Goal: Task Accomplishment & Management: Manage account settings

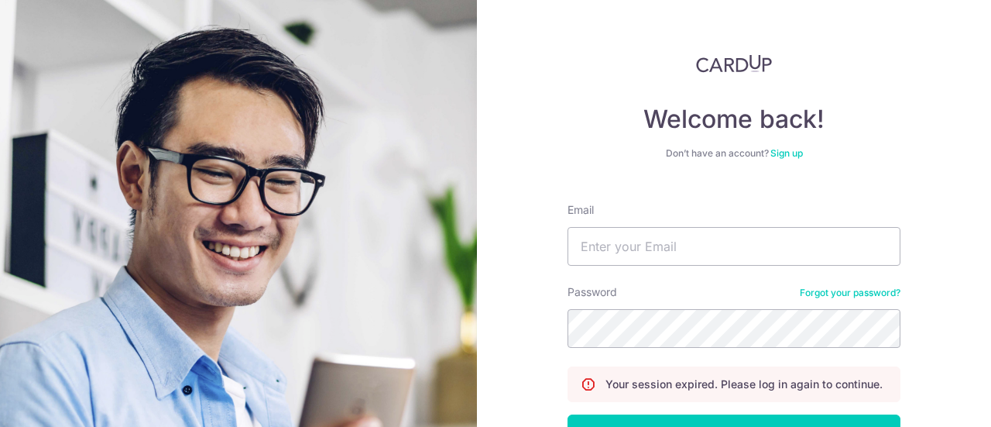
type input "[EMAIL_ADDRESS][DOMAIN_NAME]"
click at [568, 414] on button "Log in" at bounding box center [734, 433] width 333 height 39
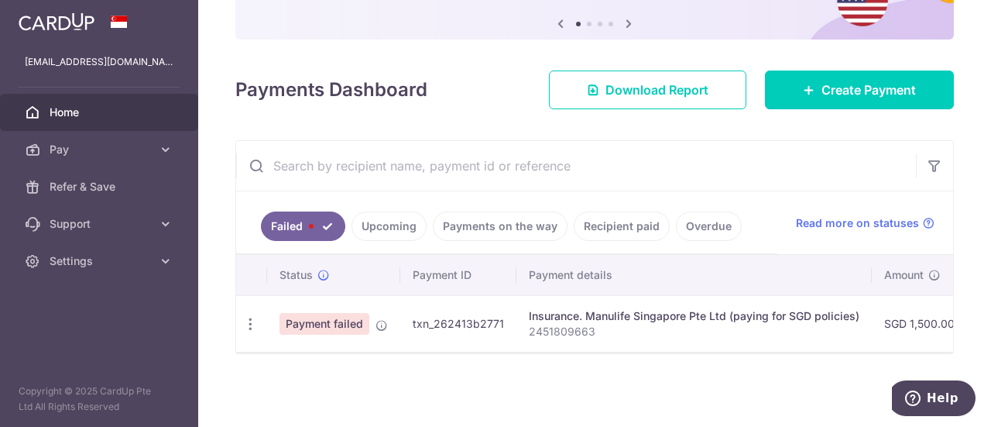
scroll to position [163, 0]
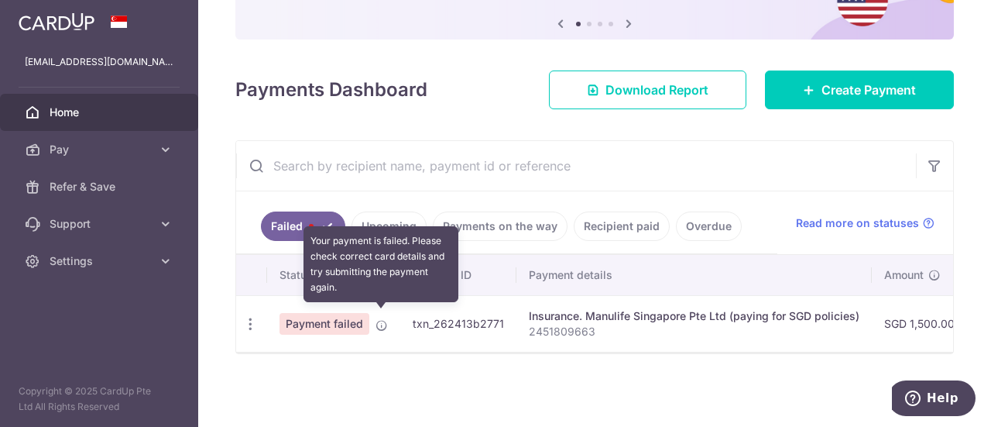
click at [383, 320] on icon at bounding box center [382, 325] width 12 height 12
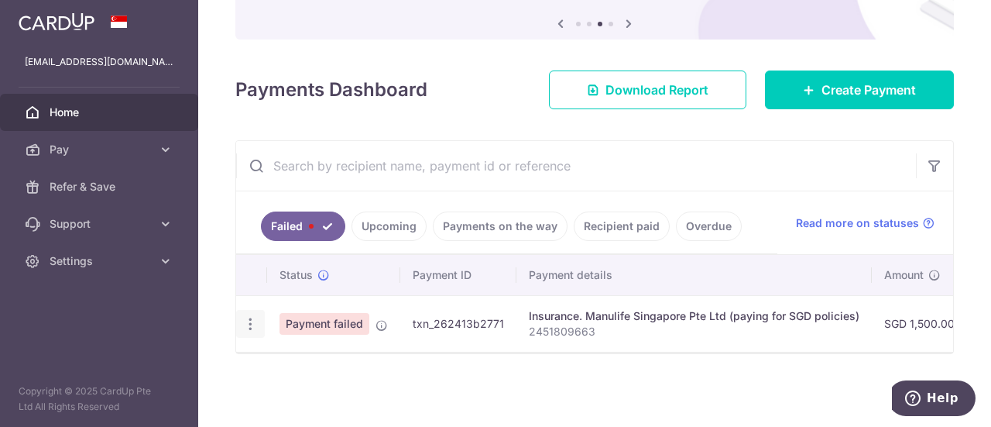
click at [237, 318] on div "Update payment" at bounding box center [250, 324] width 29 height 29
click at [254, 320] on icon "button" at bounding box center [250, 324] width 16 height 16
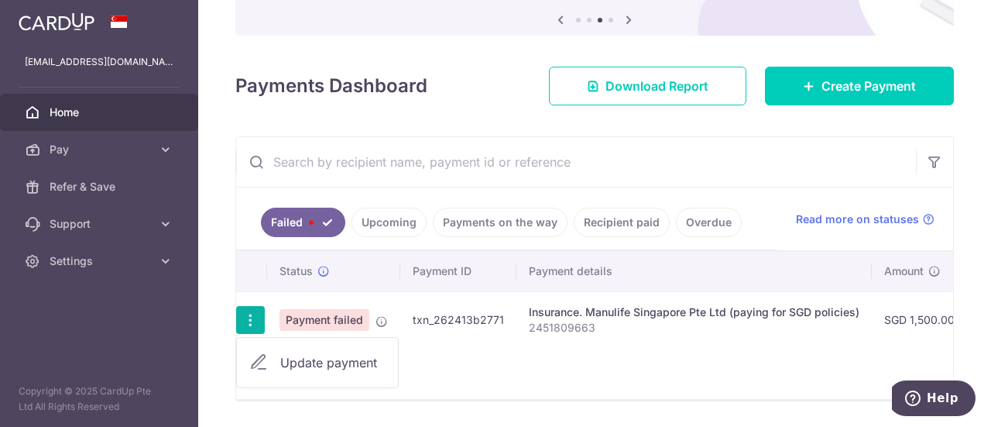
click at [280, 359] on span "Update payment" at bounding box center [332, 362] width 105 height 19
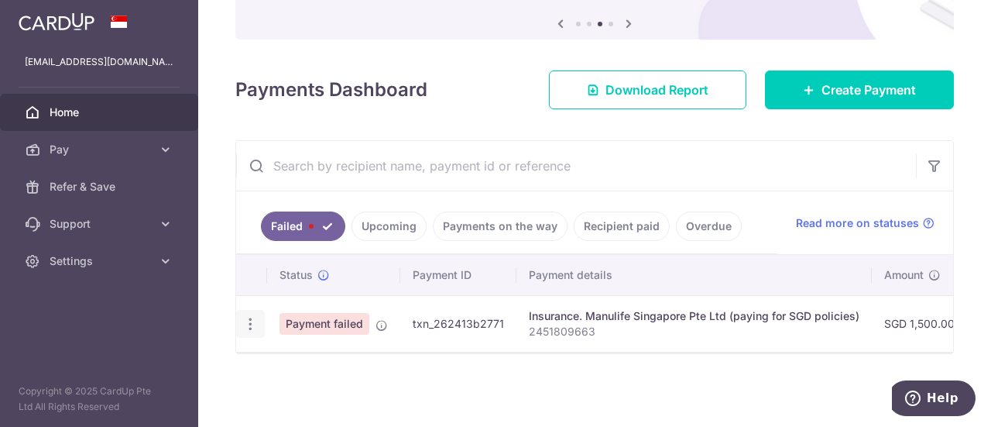
radio input "true"
type input "1,500.00"
type input "2451809663"
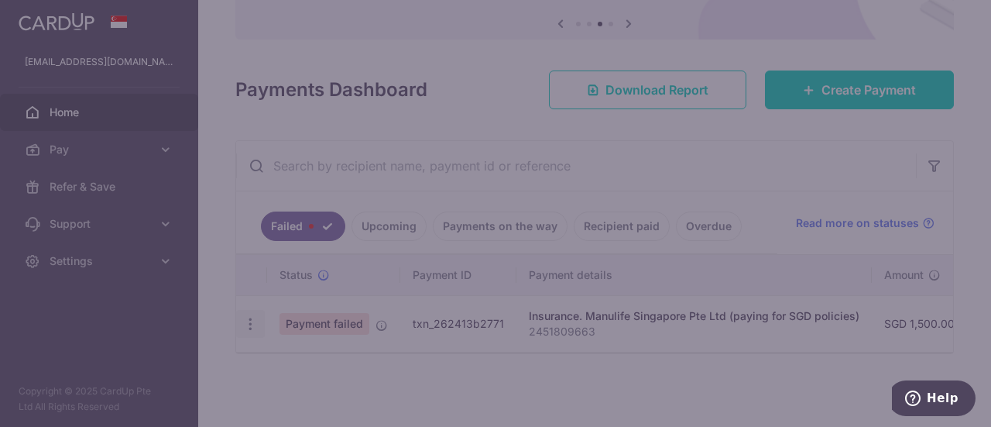
type input "REC185"
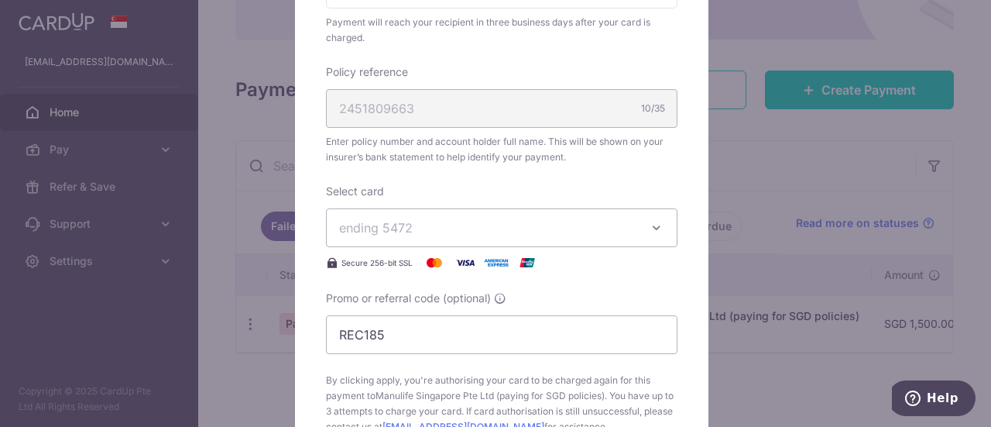
scroll to position [465, 0]
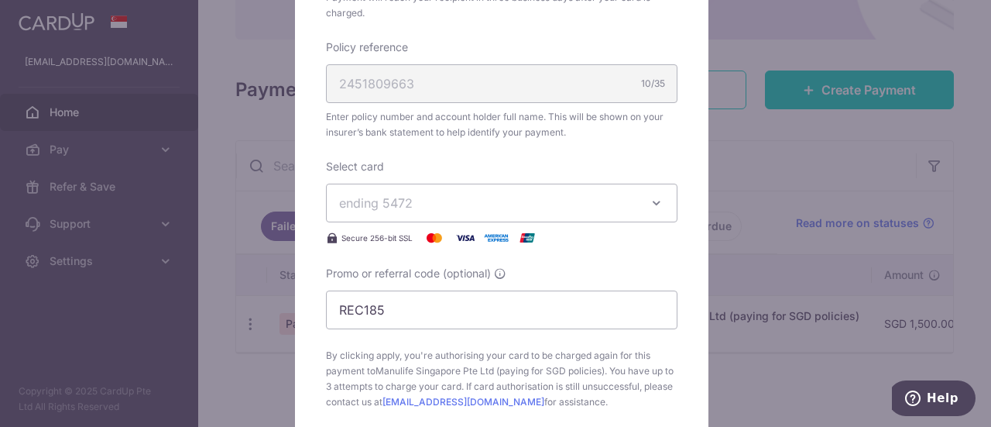
click at [489, 204] on span "ending 5472" at bounding box center [487, 203] width 297 height 19
click at [503, 276] on span "**** 5472" at bounding box center [501, 275] width 325 height 19
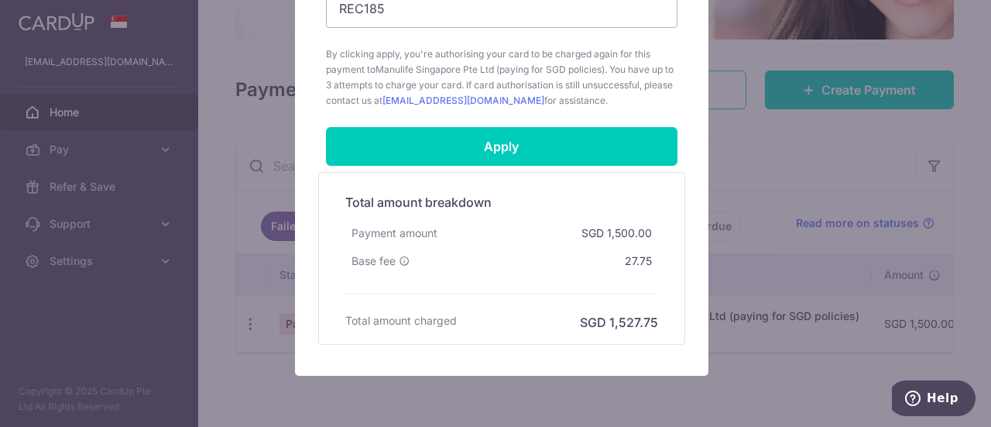
scroll to position [824, 0]
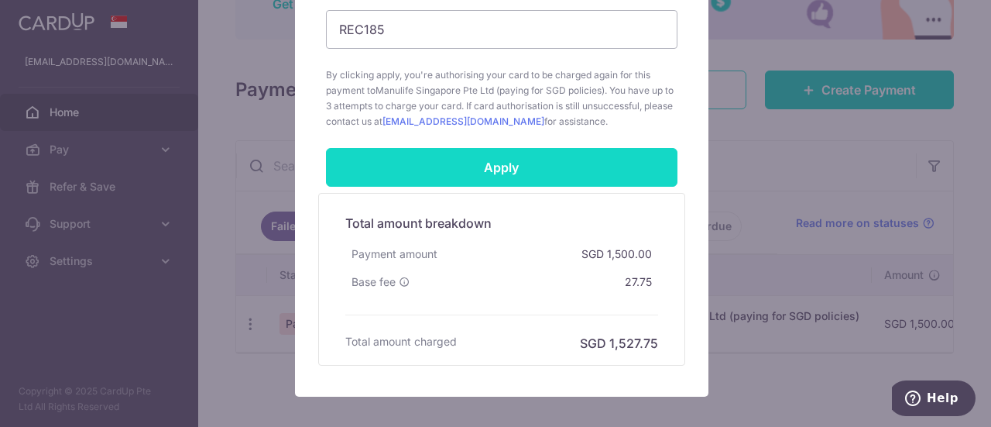
click at [566, 159] on input "Apply" at bounding box center [502, 167] width 352 height 39
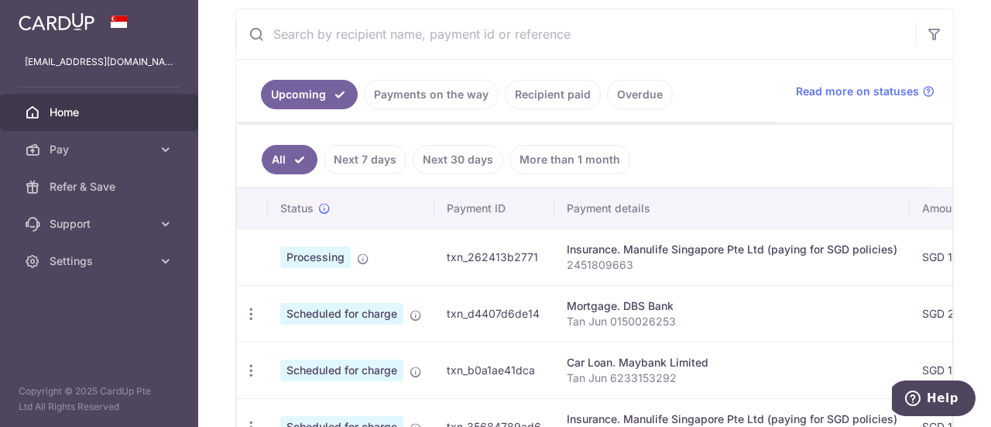
scroll to position [310, 0]
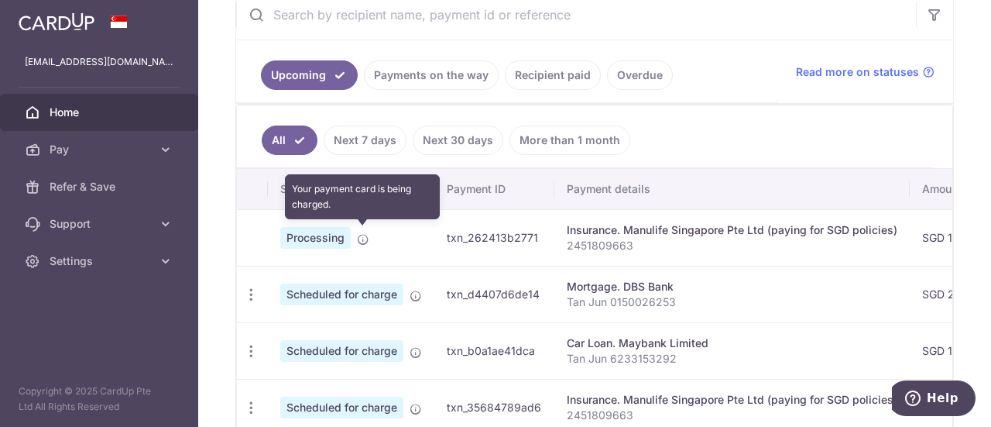
click at [367, 237] on icon at bounding box center [363, 239] width 12 height 12
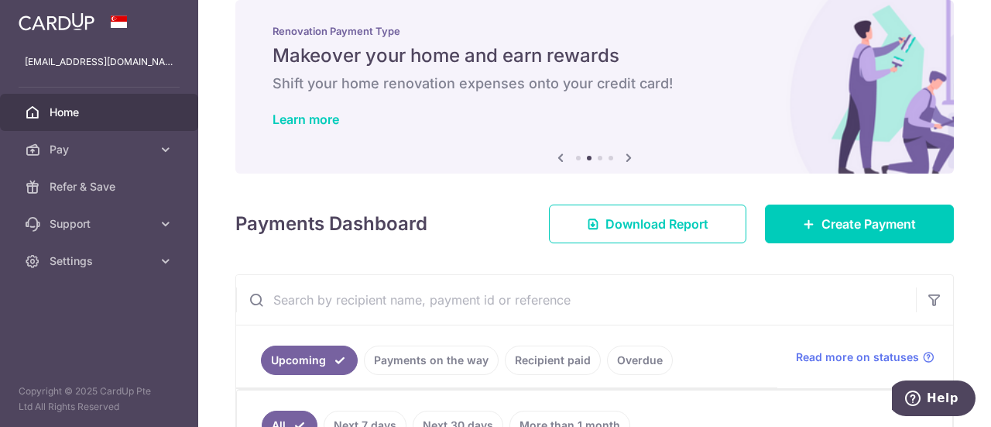
scroll to position [0, 0]
